Goal: Transaction & Acquisition: Purchase product/service

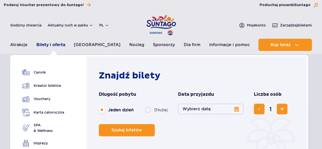
click at [56, 47] on link "Bilety i oferta" at bounding box center [50, 45] width 29 height 12
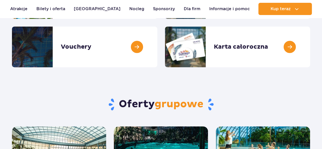
scroll to position [51, 0]
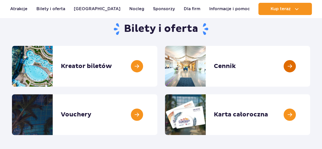
click at [310, 65] on link at bounding box center [310, 66] width 0 height 41
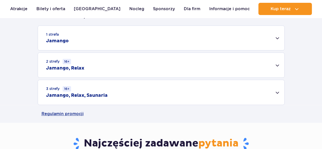
scroll to position [153, 0]
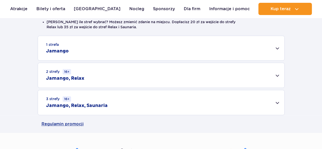
click at [278, 100] on div "3 strefy 16+ Jamango, Relax, Saunaria" at bounding box center [161, 102] width 246 height 25
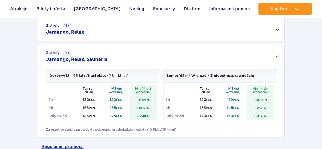
scroll to position [203, 0]
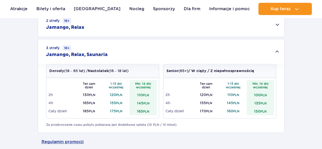
click at [54, 48] on small "3 strefy 16+" at bounding box center [58, 47] width 25 height 5
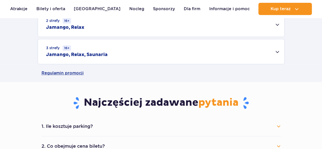
click at [54, 48] on small "3 strefy 16+" at bounding box center [58, 47] width 25 height 5
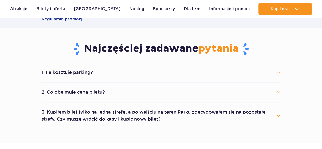
scroll to position [330, 0]
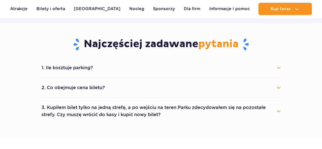
click at [93, 69] on button "1. Ile kosztuje parking?" at bounding box center [160, 67] width 239 height 11
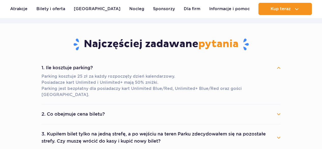
click at [93, 68] on button "1. Ile kosztuje parking?" at bounding box center [160, 67] width 239 height 11
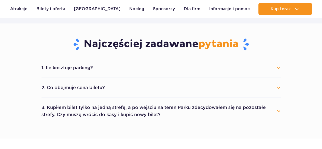
click at [93, 68] on button "1. Ile kosztuje parking?" at bounding box center [160, 67] width 239 height 11
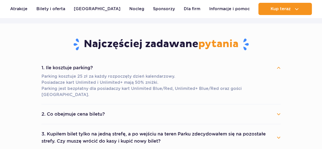
click at [165, 135] on button "3. Kupiłem bilet tylko na jedną strefę, a po wejściu na teren Parku zdecydowałe…" at bounding box center [160, 137] width 239 height 18
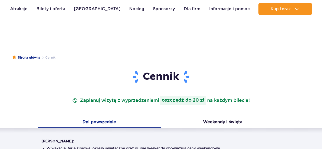
scroll to position [51, 0]
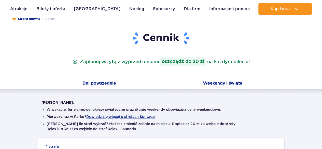
click at [230, 81] on button "Weekendy i święta" at bounding box center [222, 83] width 123 height 11
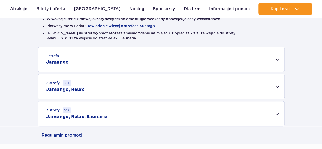
scroll to position [153, 0]
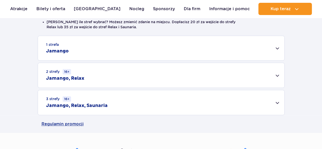
click at [177, 107] on div "3 strefy 16+ Jamango, Relax, Saunaria" at bounding box center [161, 102] width 246 height 25
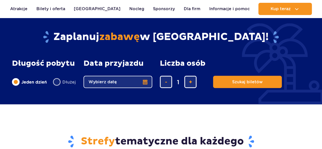
scroll to position [534, 0]
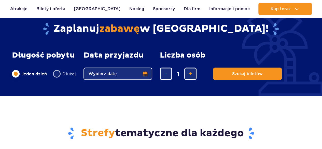
click at [113, 71] on button "Wybierz datę" at bounding box center [117, 74] width 69 height 12
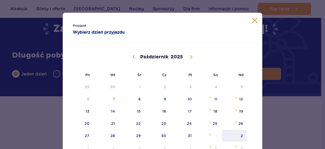
click at [237, 133] on span "2" at bounding box center [235, 136] width 26 height 12
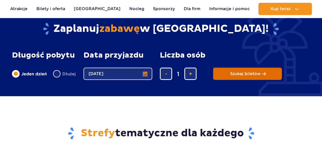
click at [237, 71] on span "Szukaj biletów" at bounding box center [245, 73] width 31 height 5
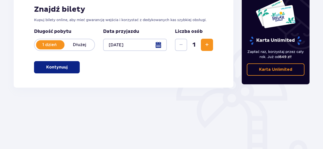
scroll to position [59, 0]
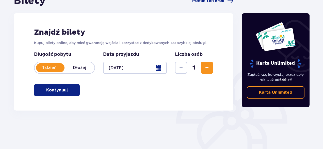
click at [205, 73] on button "Zwiększ" at bounding box center [207, 68] width 12 height 12
click at [205, 71] on button "Zwiększ" at bounding box center [207, 68] width 12 height 12
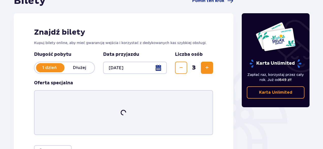
click at [205, 71] on button "Zwiększ" at bounding box center [207, 68] width 12 height 12
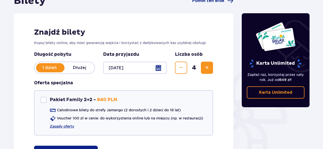
scroll to position [85, 0]
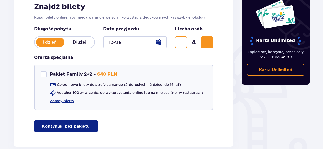
click at [177, 43] on button "Zmniejsz" at bounding box center [181, 42] width 12 height 12
click at [247, 120] on div "Karta Unlimited Zapłać raz, korzystaj przez cały rok. Już od 649 zł ! Karta Unl…" at bounding box center [276, 57] width 76 height 177
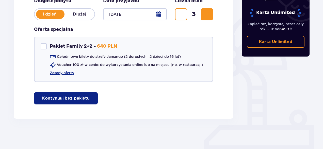
click at [75, 99] on p "Kontynuuj bez pakietu" at bounding box center [66, 98] width 48 height 6
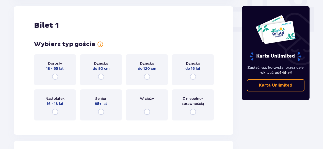
scroll to position [231, 0]
click at [149, 76] on input "radio" at bounding box center [147, 76] width 6 height 6
radio input "true"
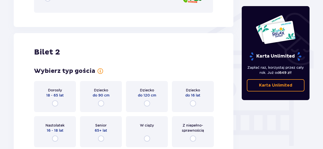
scroll to position [432, 0]
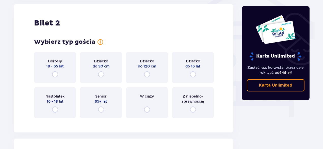
click at [55, 72] on input "radio" at bounding box center [55, 74] width 6 height 6
radio input "true"
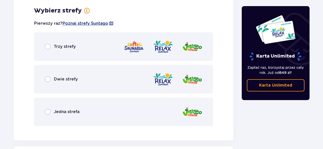
scroll to position [554, 0]
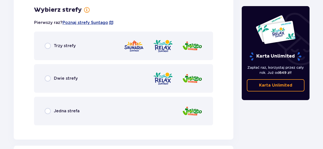
click at [65, 48] on span "Trzy strefy" at bounding box center [65, 46] width 22 height 6
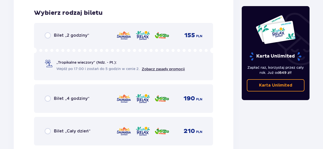
scroll to position [708, 0]
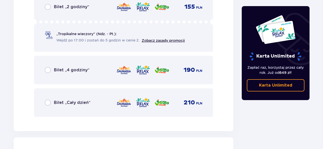
click at [49, 100] on input "radio" at bounding box center [48, 102] width 6 height 6
radio input "true"
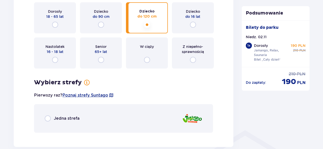
scroll to position [333, 0]
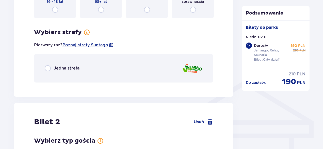
click at [49, 68] on input "radio" at bounding box center [48, 68] width 6 height 6
radio input "true"
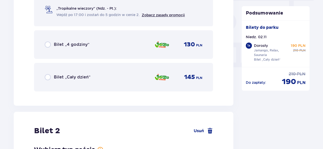
click at [71, 79] on span "Bilet „Cały dzień”" at bounding box center [72, 77] width 37 height 6
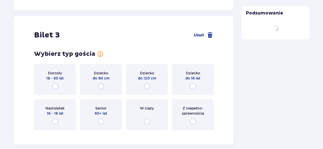
scroll to position [985, 0]
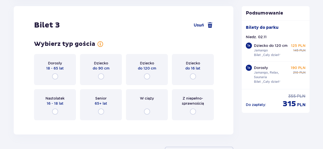
click at [55, 79] on input "radio" at bounding box center [55, 76] width 6 height 6
radio input "true"
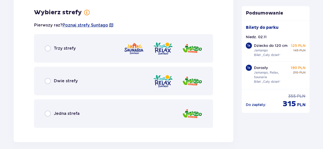
scroll to position [1109, 0]
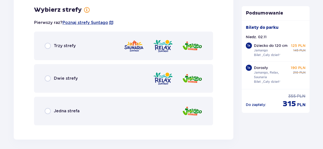
click at [67, 47] on span "Trzy strefy" at bounding box center [65, 46] width 22 height 6
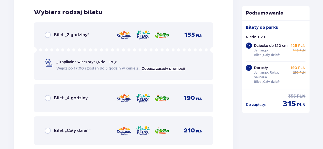
scroll to position [1239, 0]
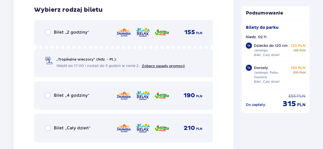
click at [61, 127] on span "Bilet „Cały dzień”" at bounding box center [72, 128] width 37 height 6
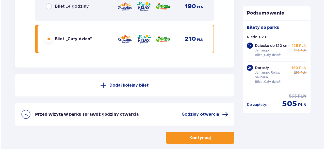
scroll to position [1353, 0]
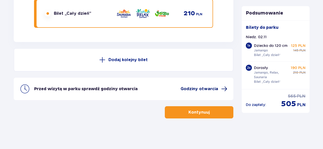
click at [203, 90] on span "Godziny otwarcia" at bounding box center [200, 89] width 38 height 6
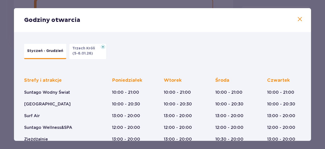
click at [301, 19] on span at bounding box center [300, 19] width 6 height 6
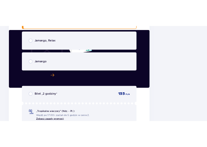
scroll to position [1352, 0]
